Goal: Transaction & Acquisition: Subscribe to service/newsletter

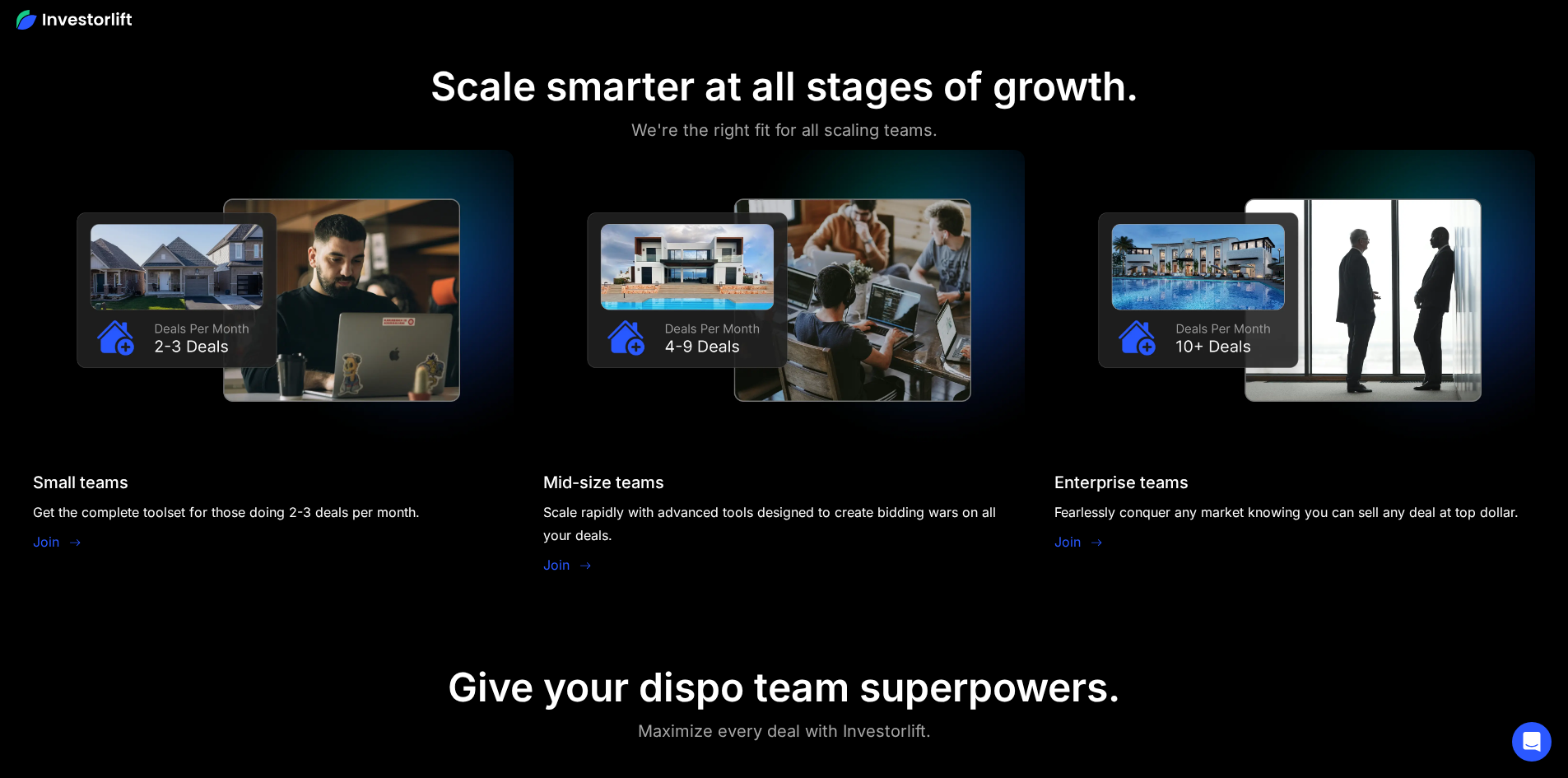
scroll to position [1565, 0]
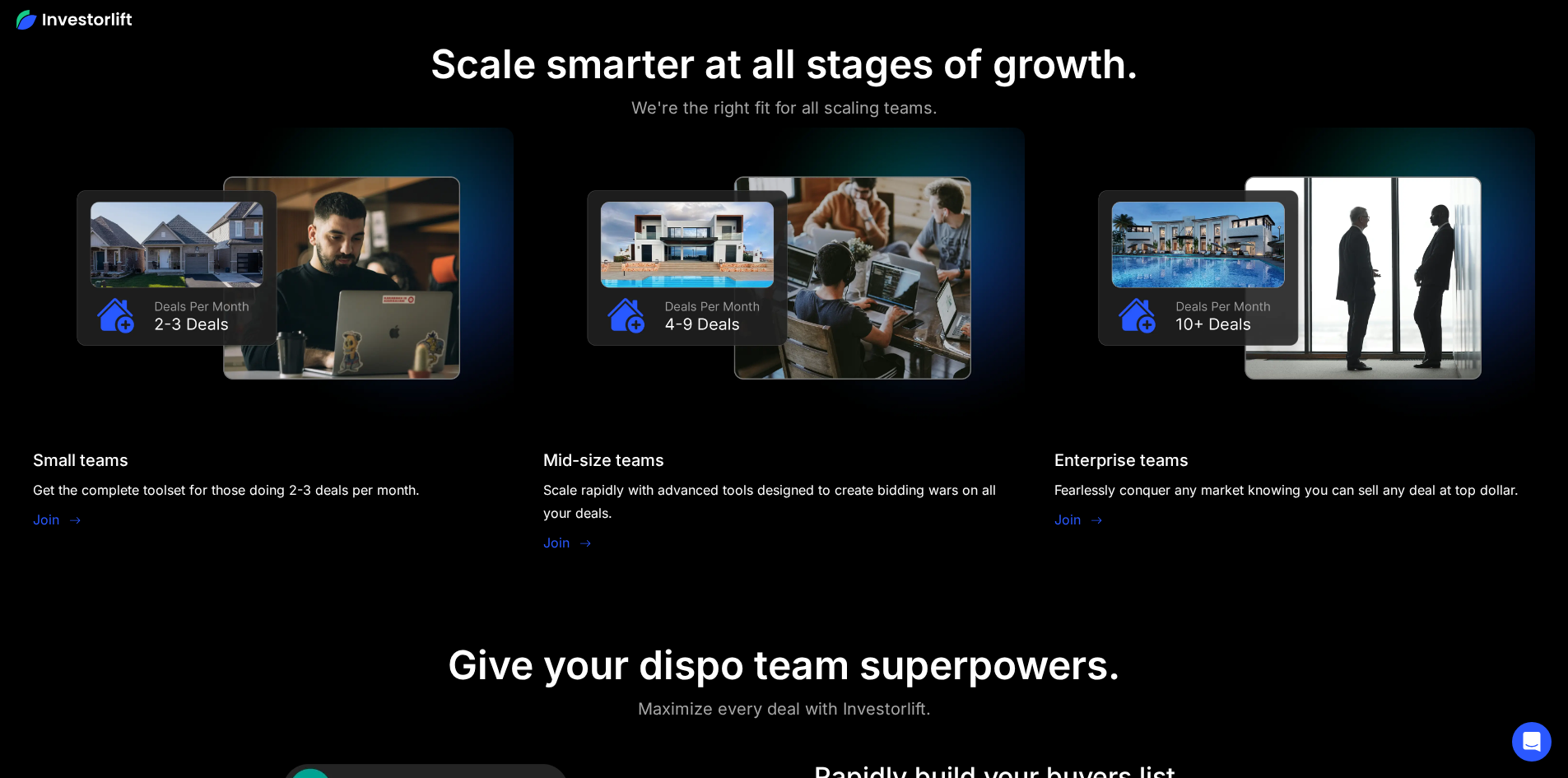
click at [59, 510] on link "Join" at bounding box center [46, 520] width 26 height 19
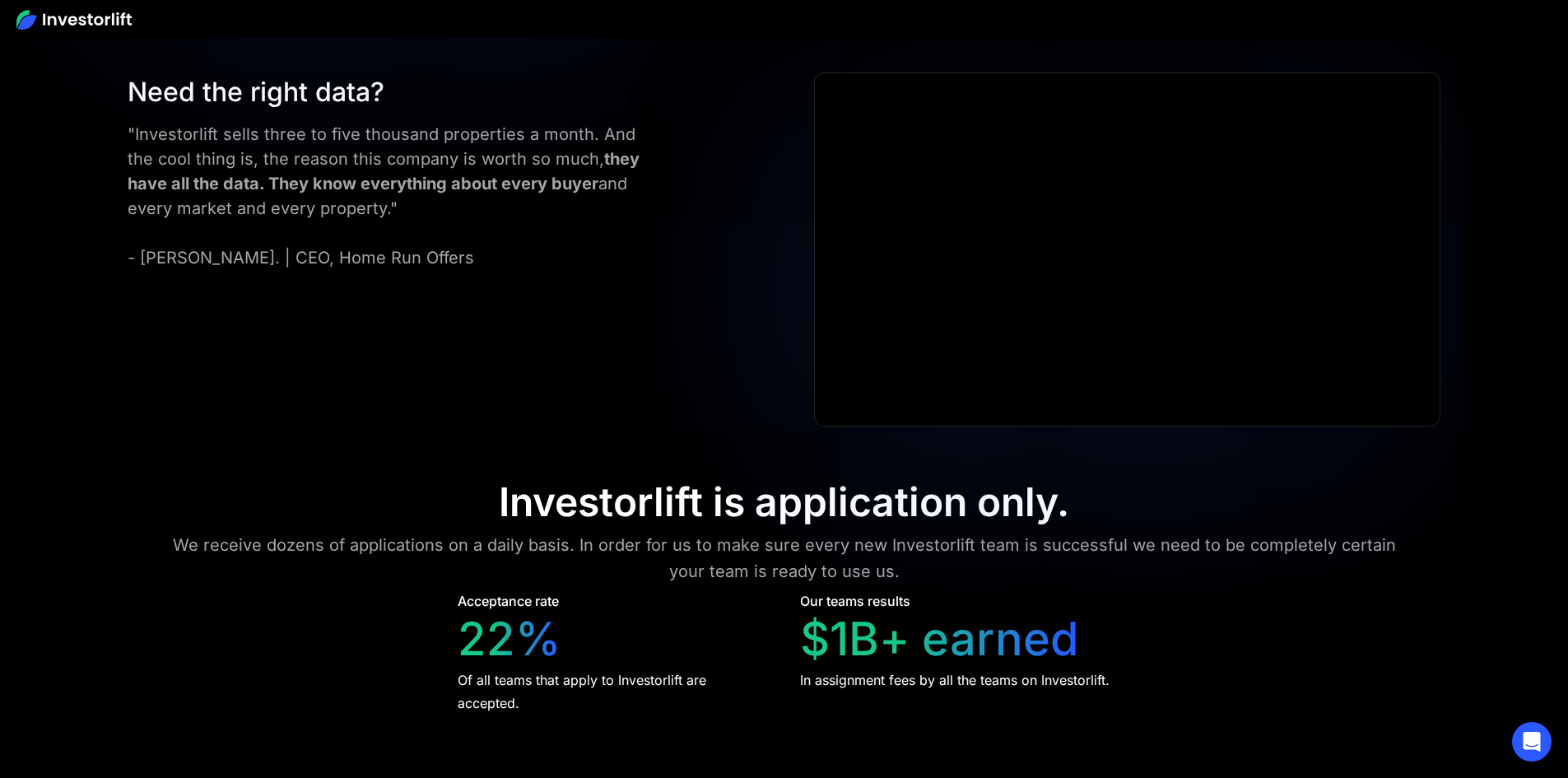
scroll to position [6671, 0]
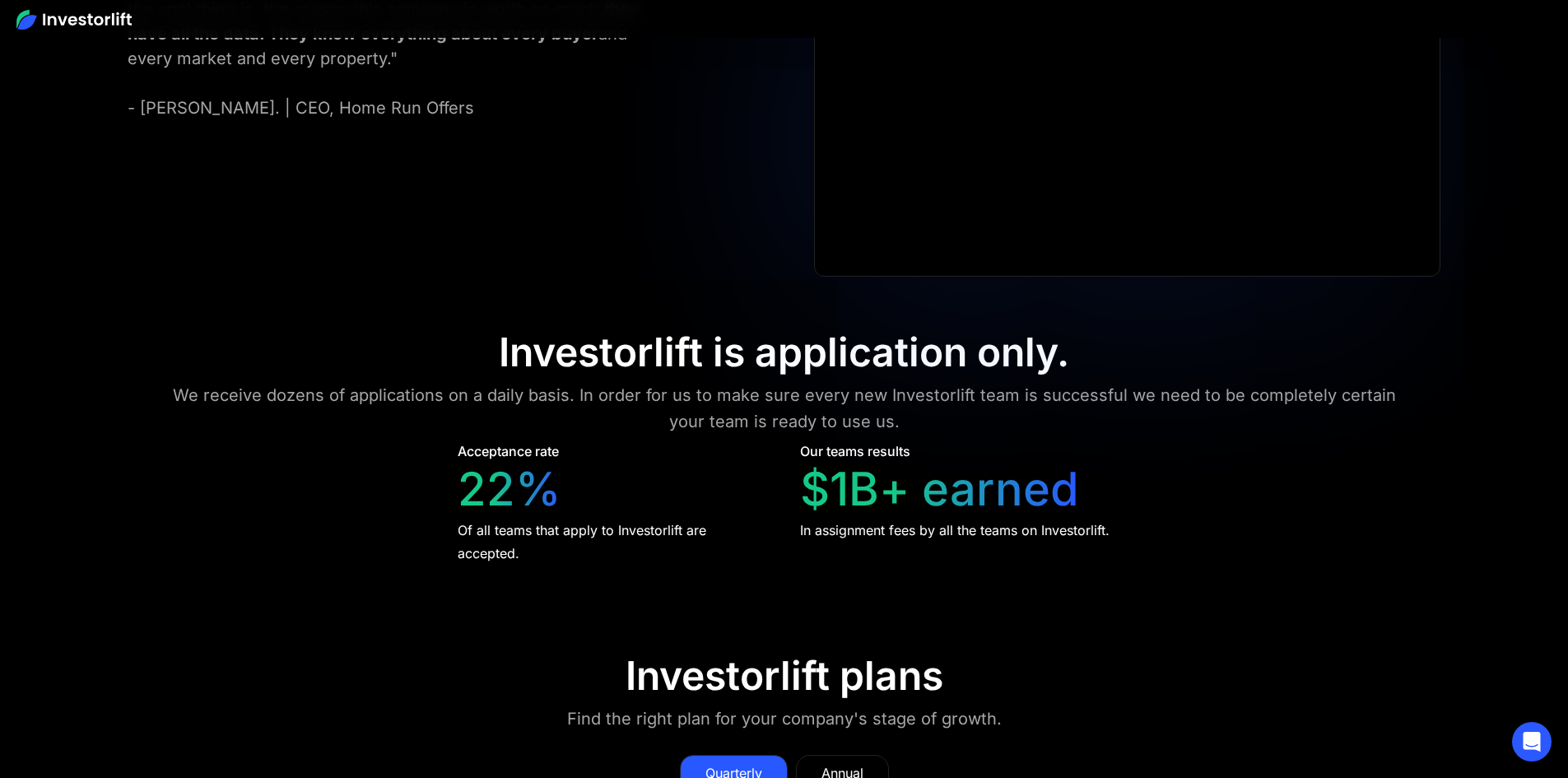
scroll to position [6836, 0]
